Goal: Information Seeking & Learning: Compare options

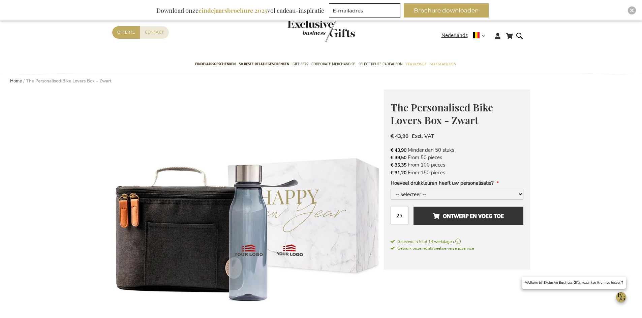
scroll to position [34, 0]
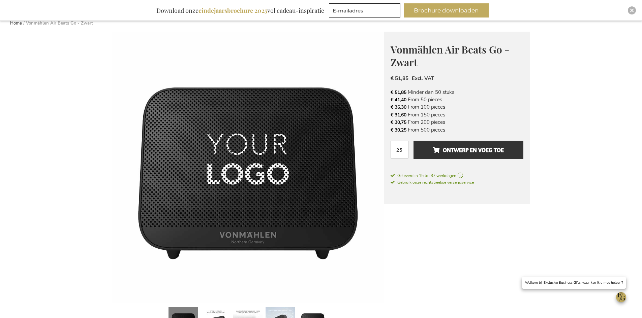
scroll to position [67, 0]
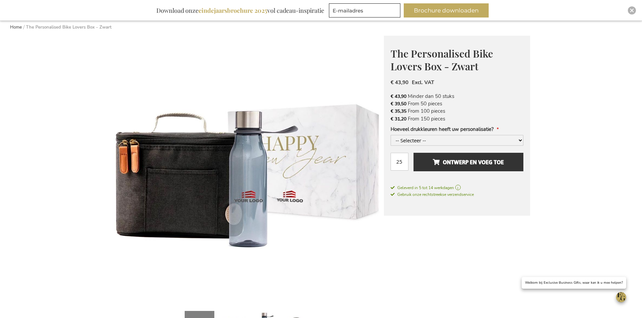
scroll to position [34, 0]
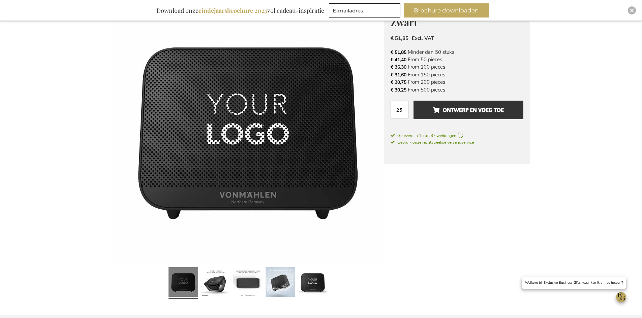
scroll to position [122, 0]
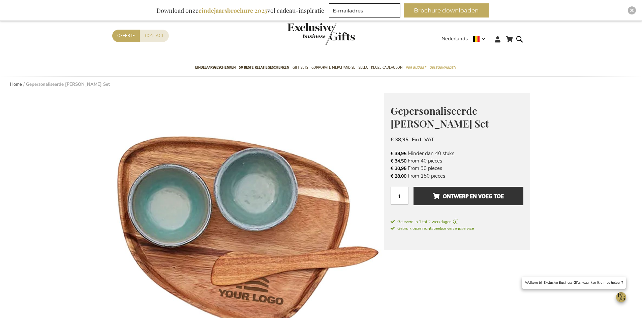
scroll to position [67, 0]
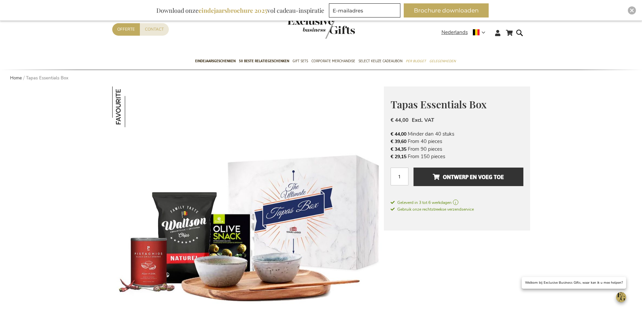
scroll to position [21, 0]
